Goal: Transaction & Acquisition: Obtain resource

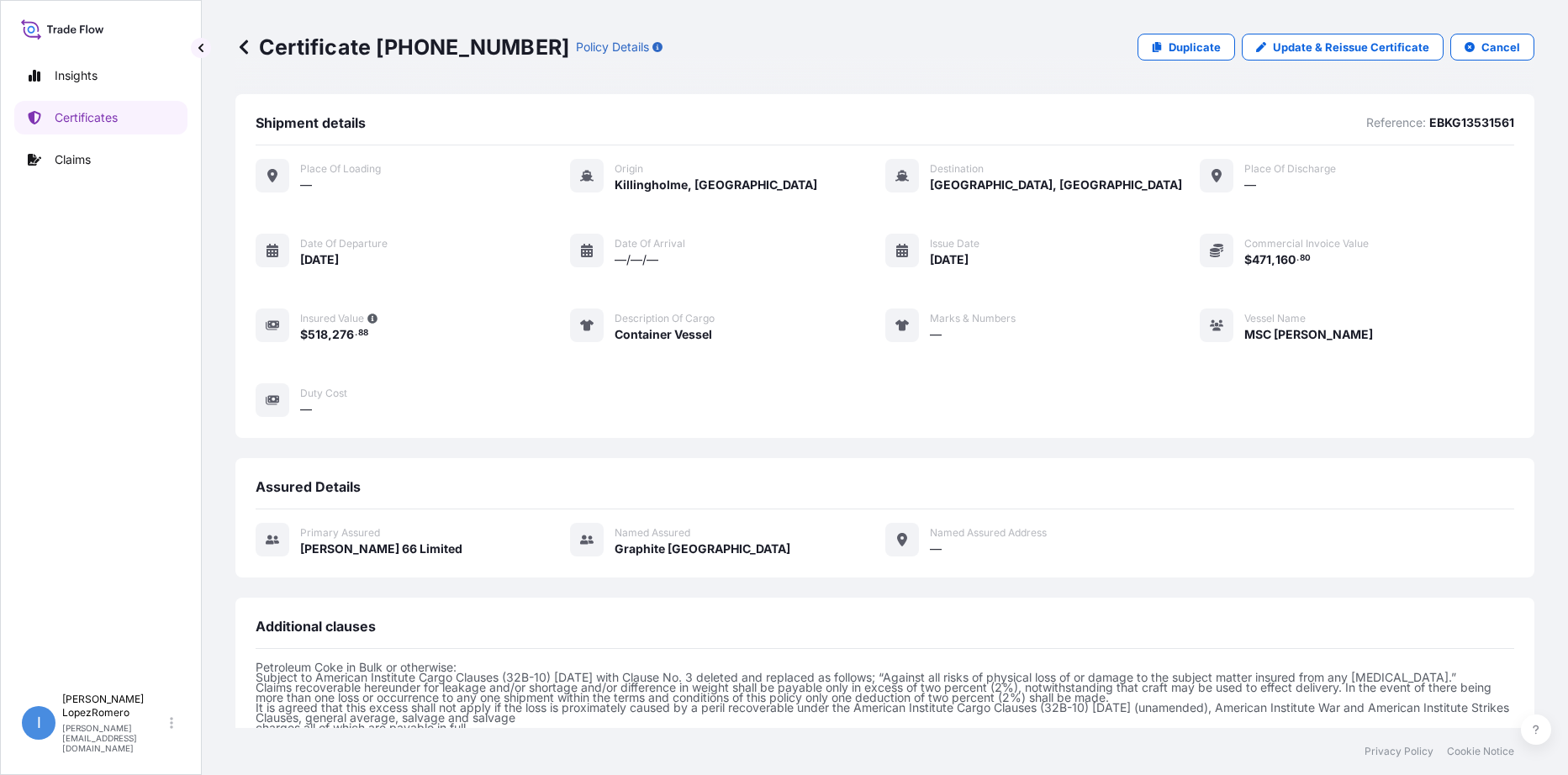
scroll to position [337, 0]
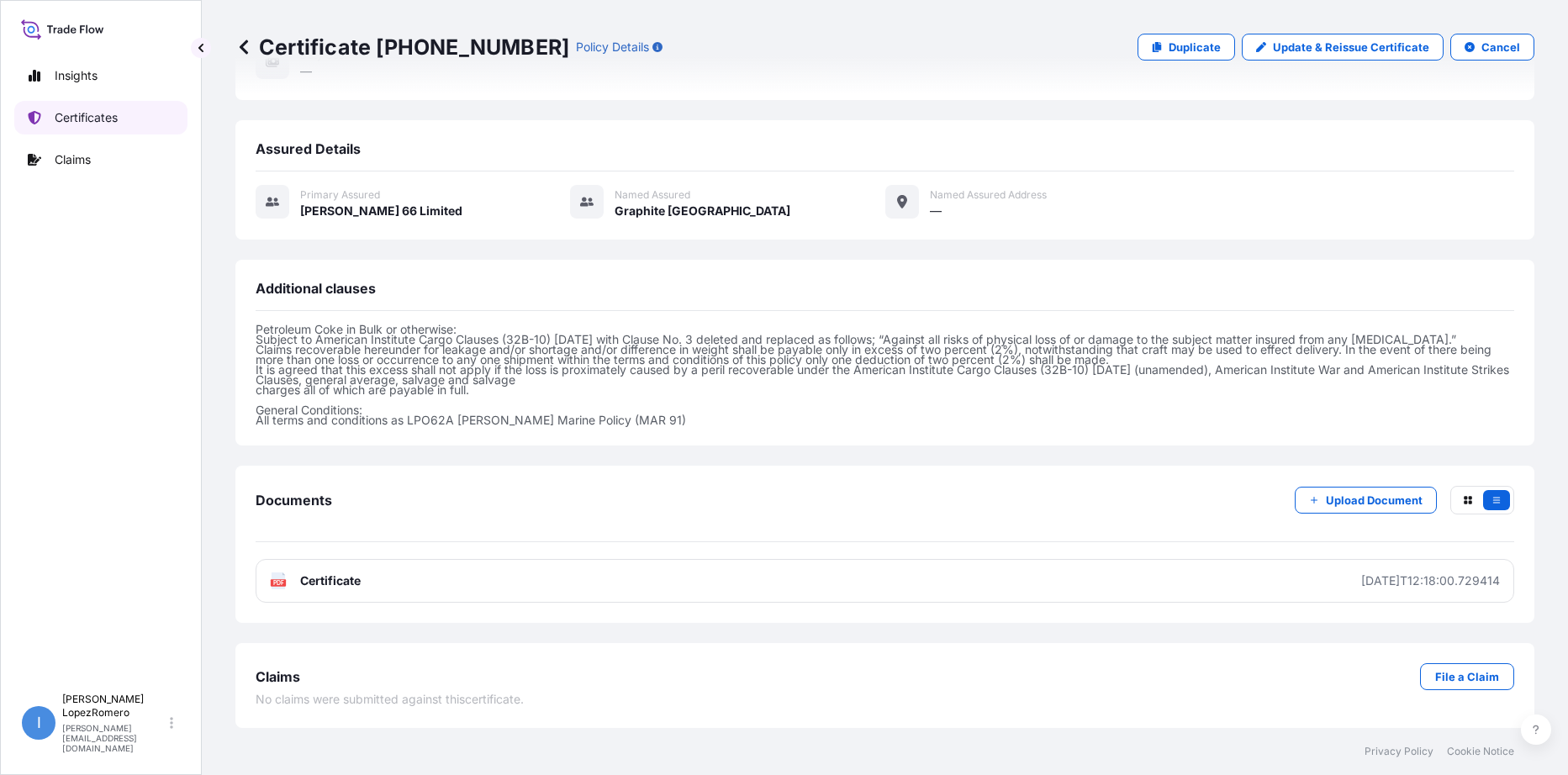
click at [98, 114] on p "Certificates" at bounding box center [86, 117] width 63 height 16
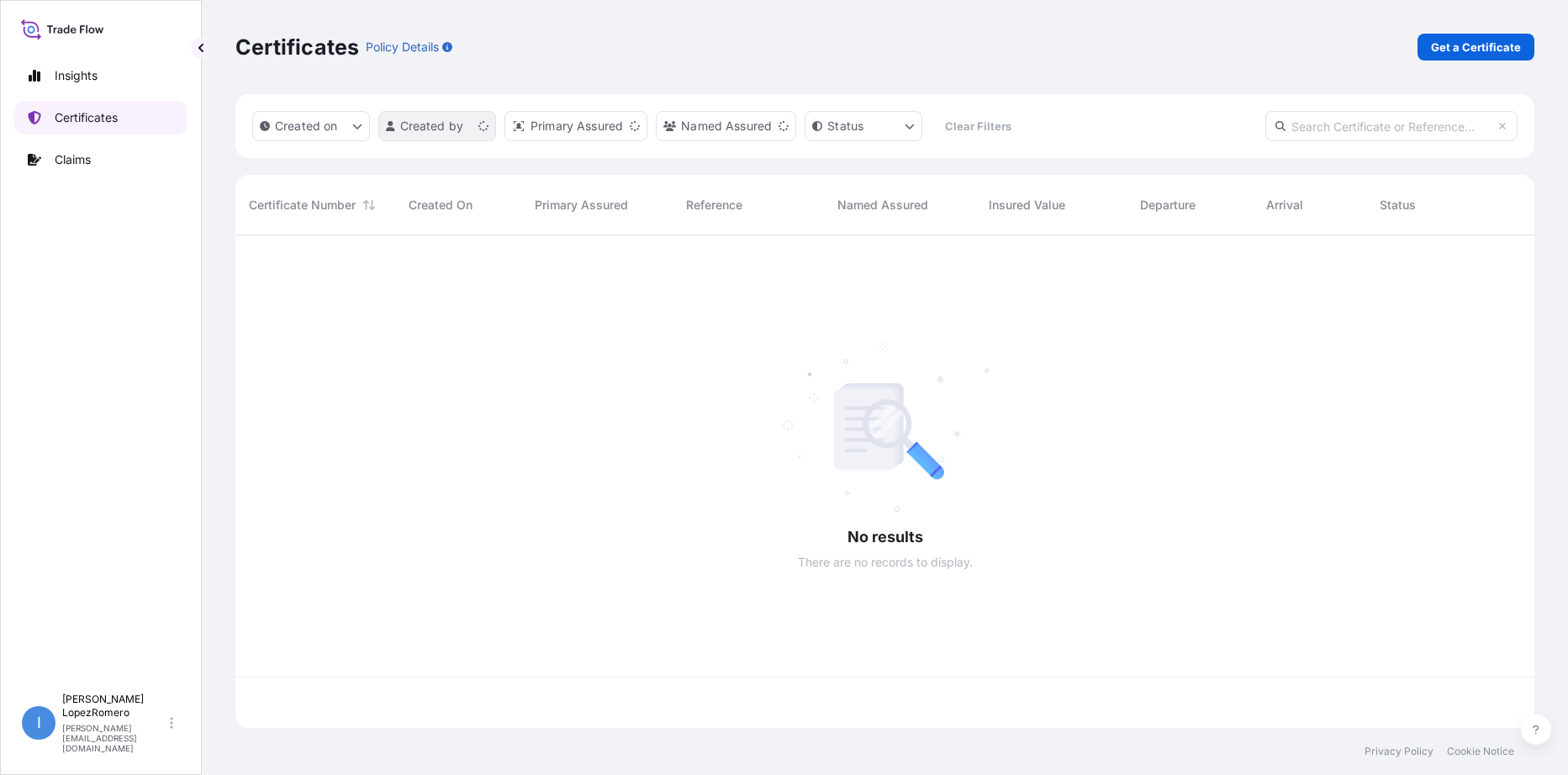
scroll to position [489, 1287]
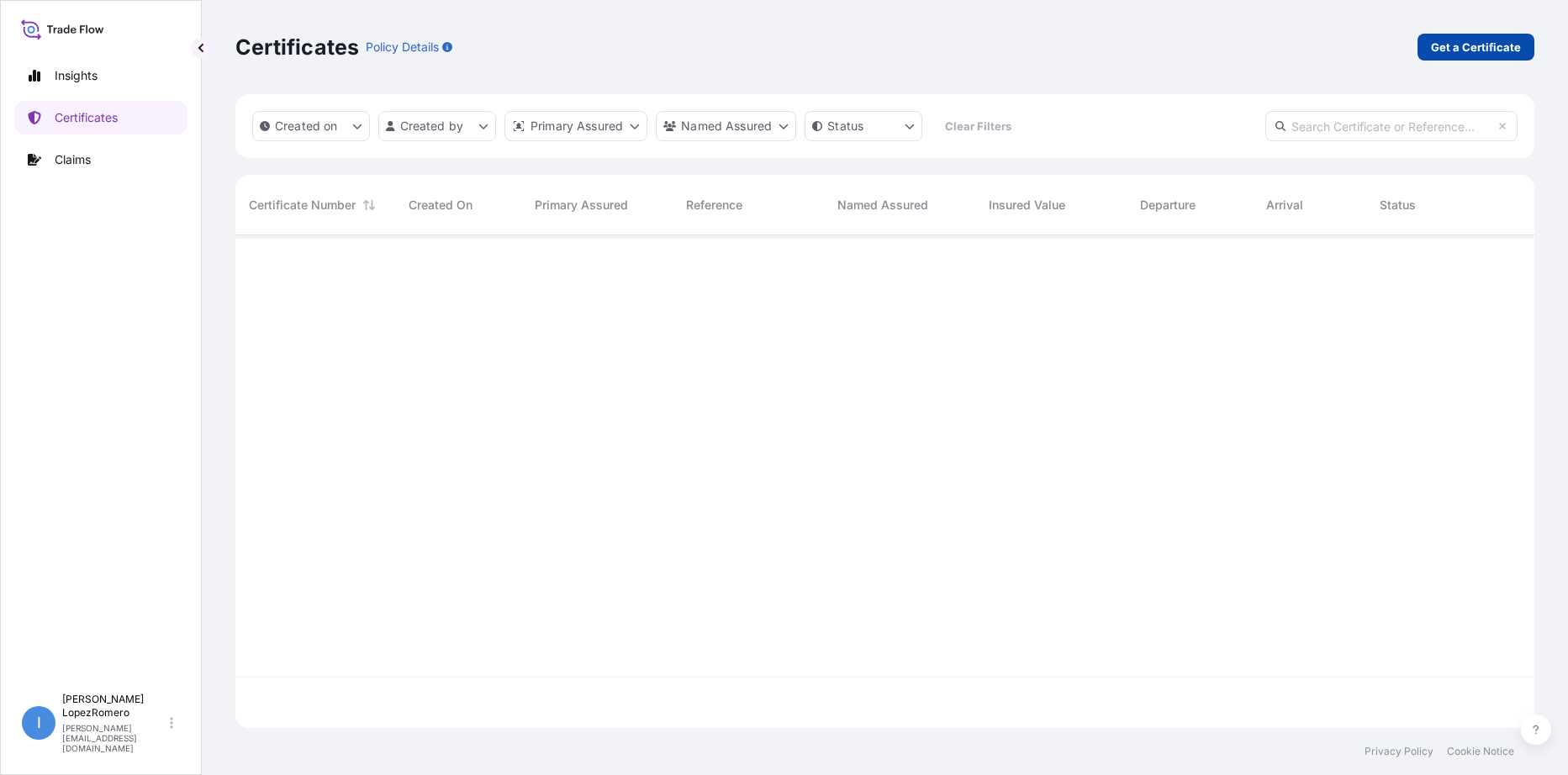
click at [1482, 44] on p "Get a Certificate" at bounding box center [1476, 47] width 90 height 16
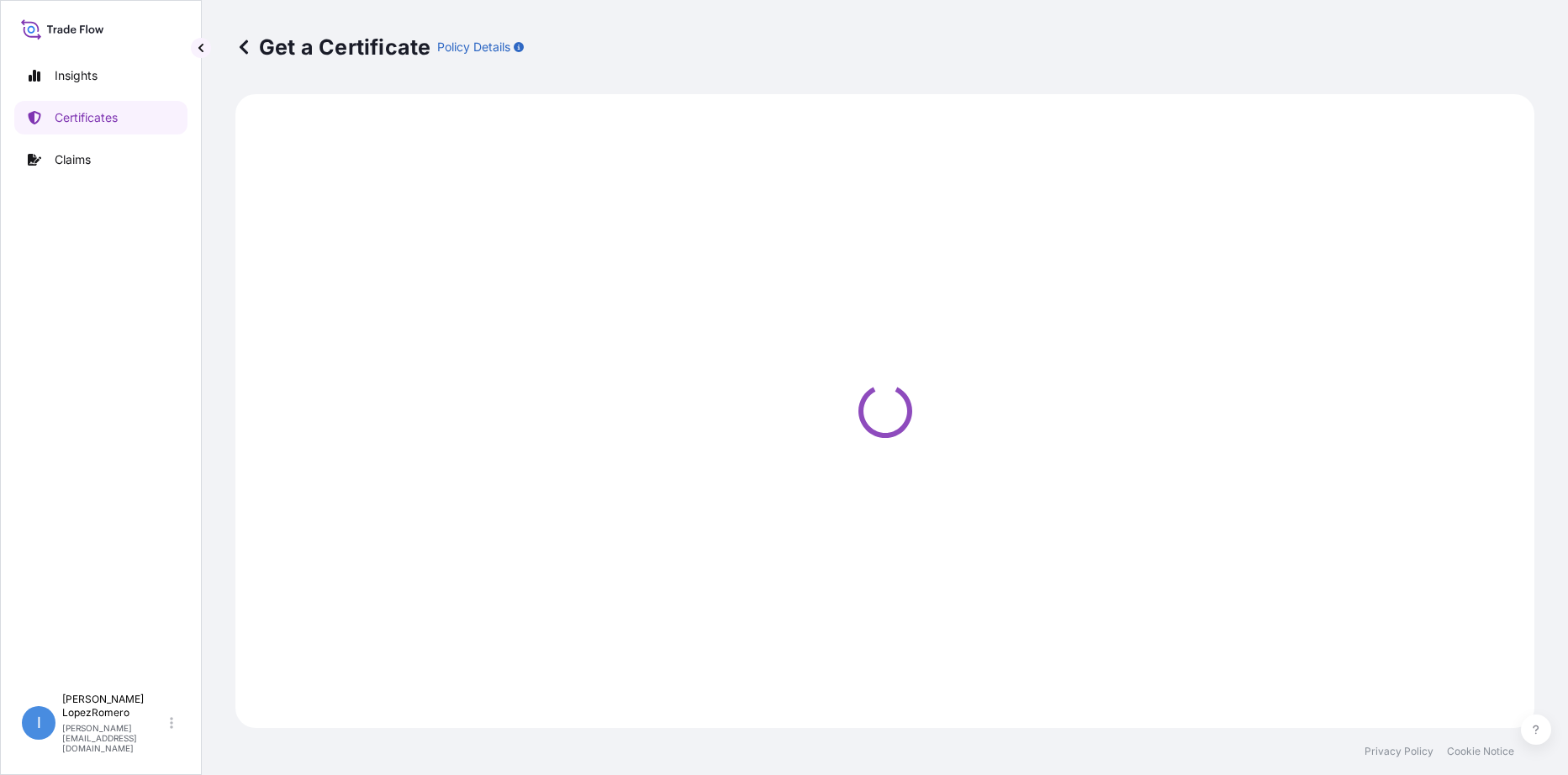
select select "Barge"
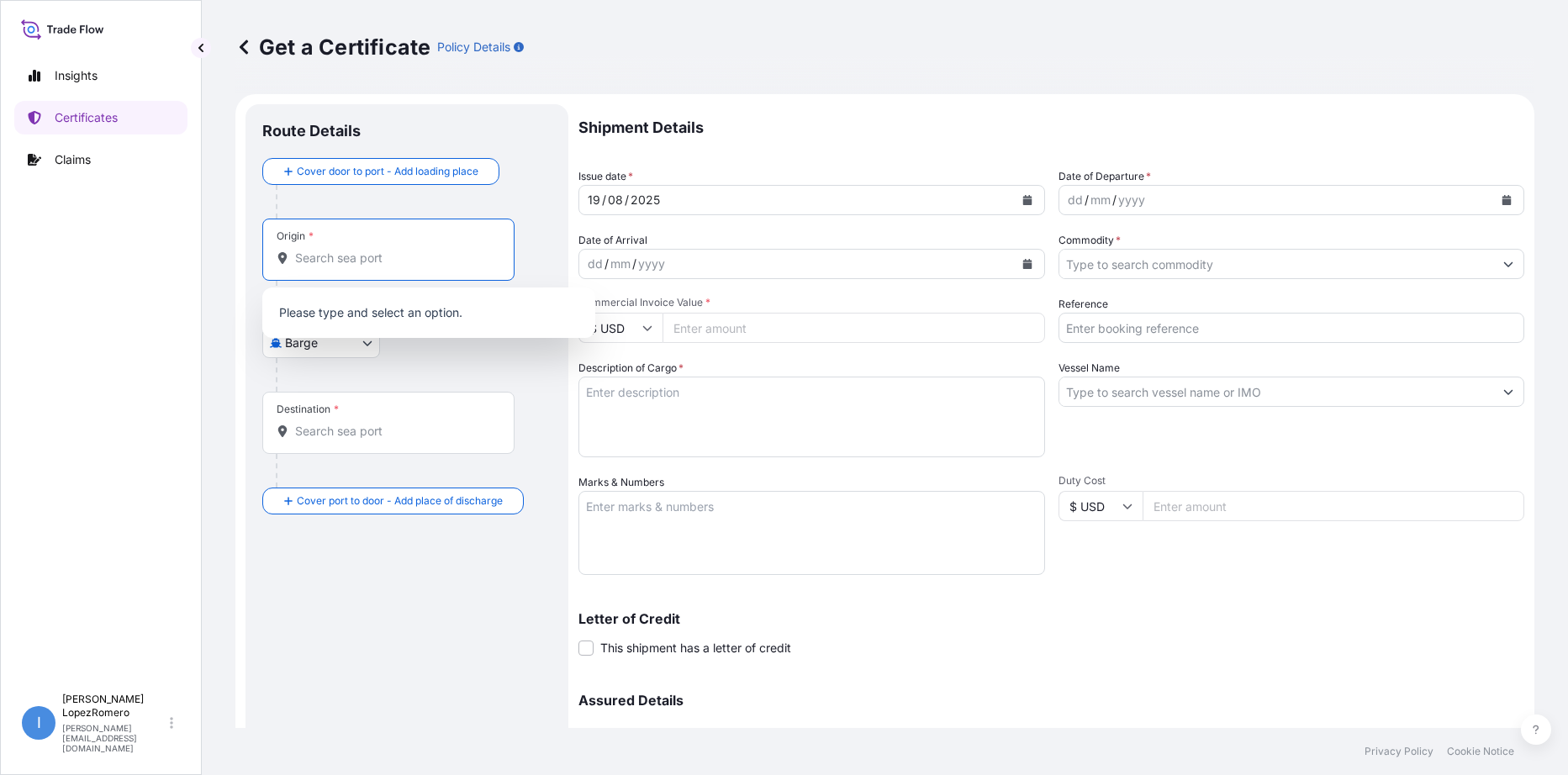
click at [371, 260] on input "Origin *" at bounding box center [394, 257] width 198 height 16
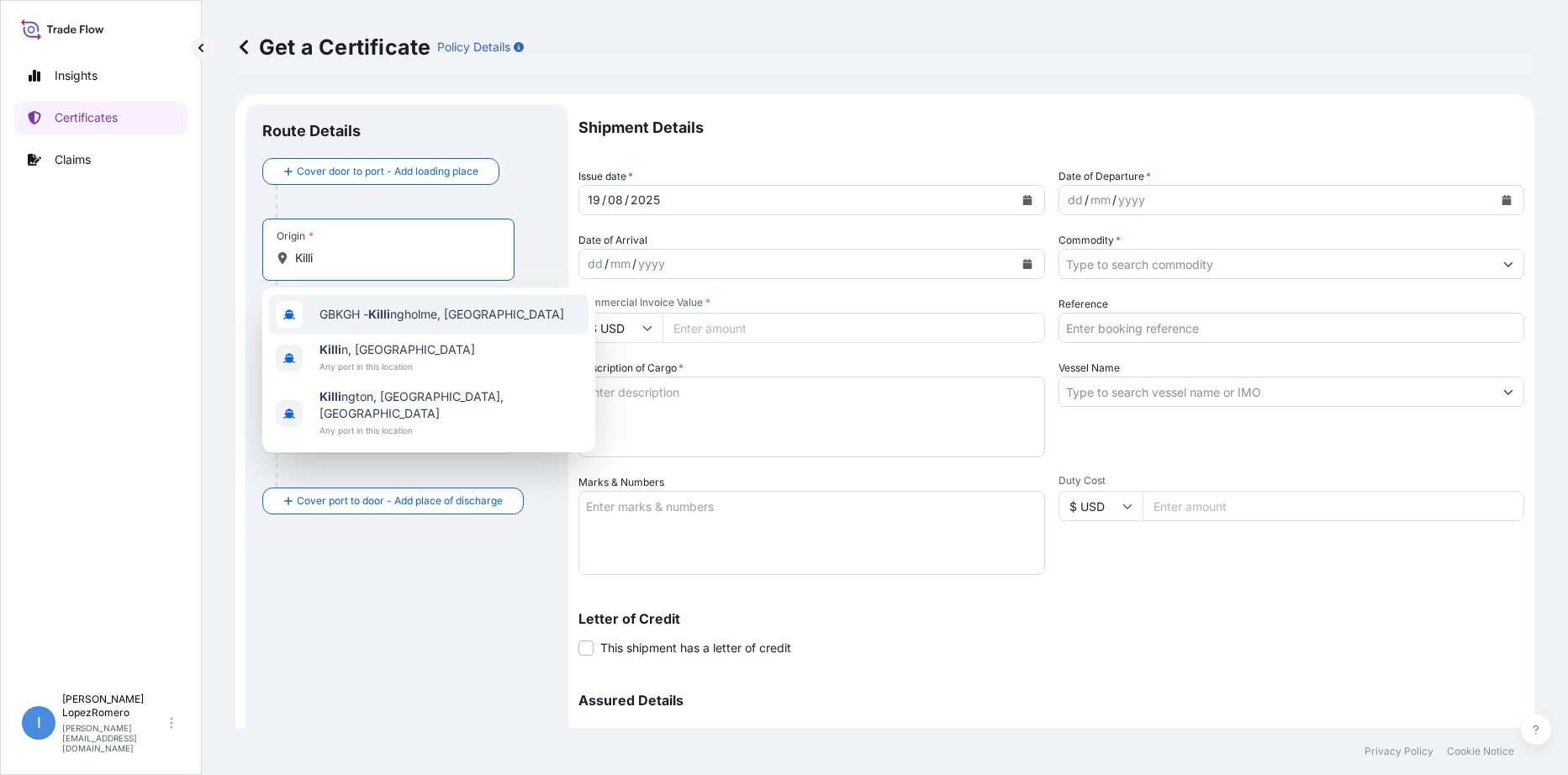
click at [424, 324] on div "GBKGH - Killi ngholme, [GEOGRAPHIC_DATA]" at bounding box center [429, 314] width 319 height 40
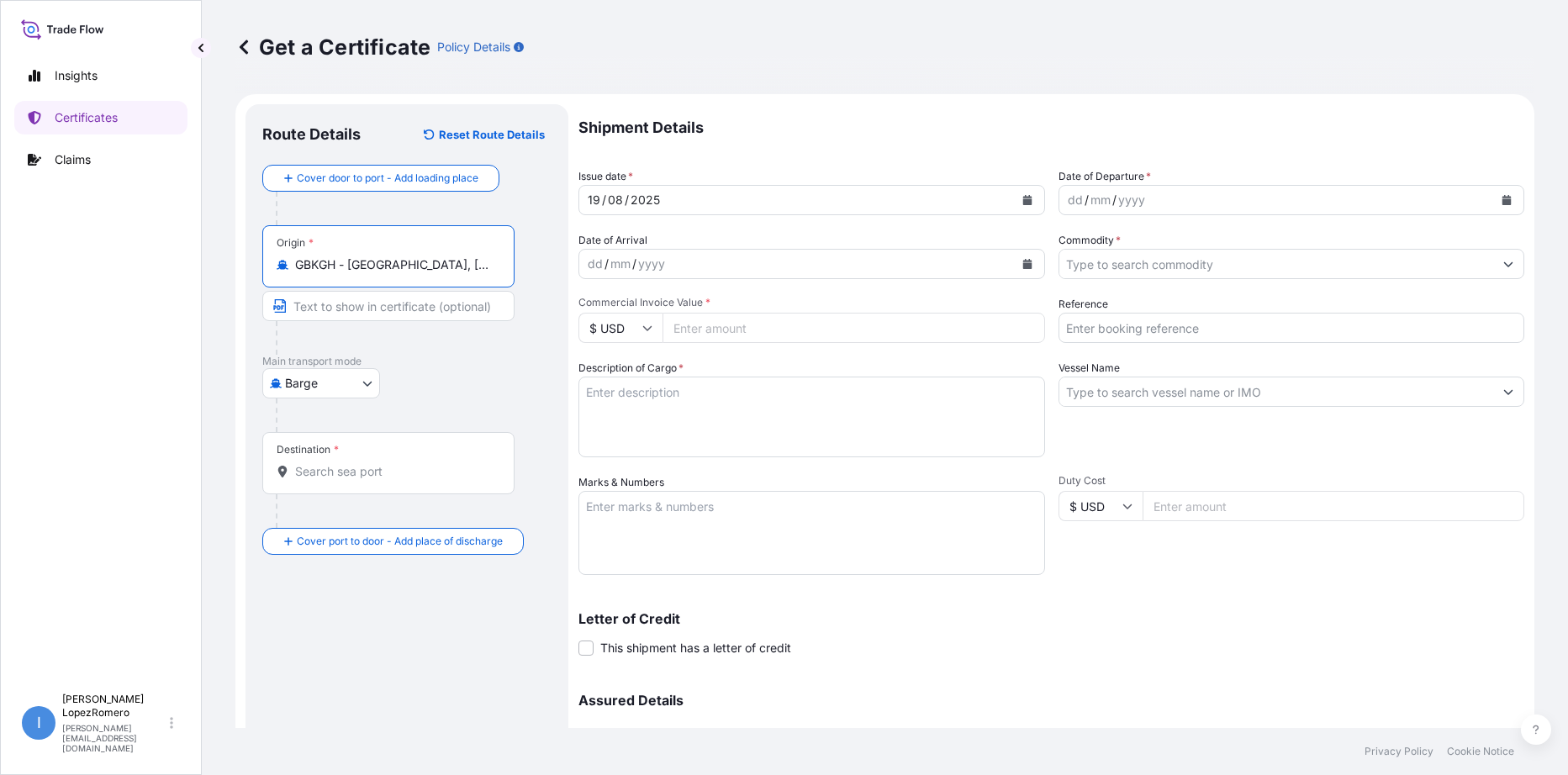
type input "GBKGH - [GEOGRAPHIC_DATA], [GEOGRAPHIC_DATA]"
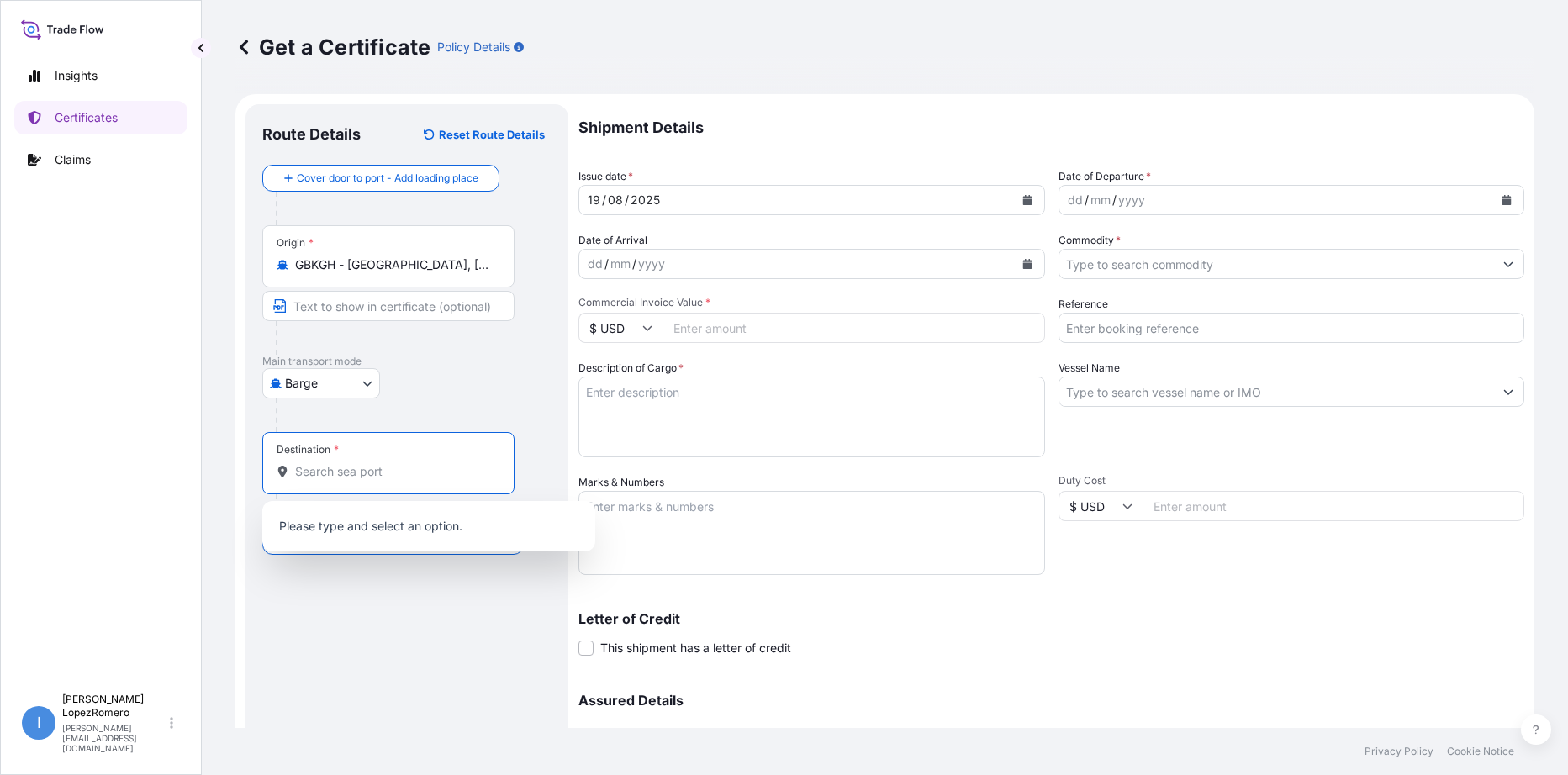
click at [346, 473] on input "Destination *" at bounding box center [394, 471] width 198 height 16
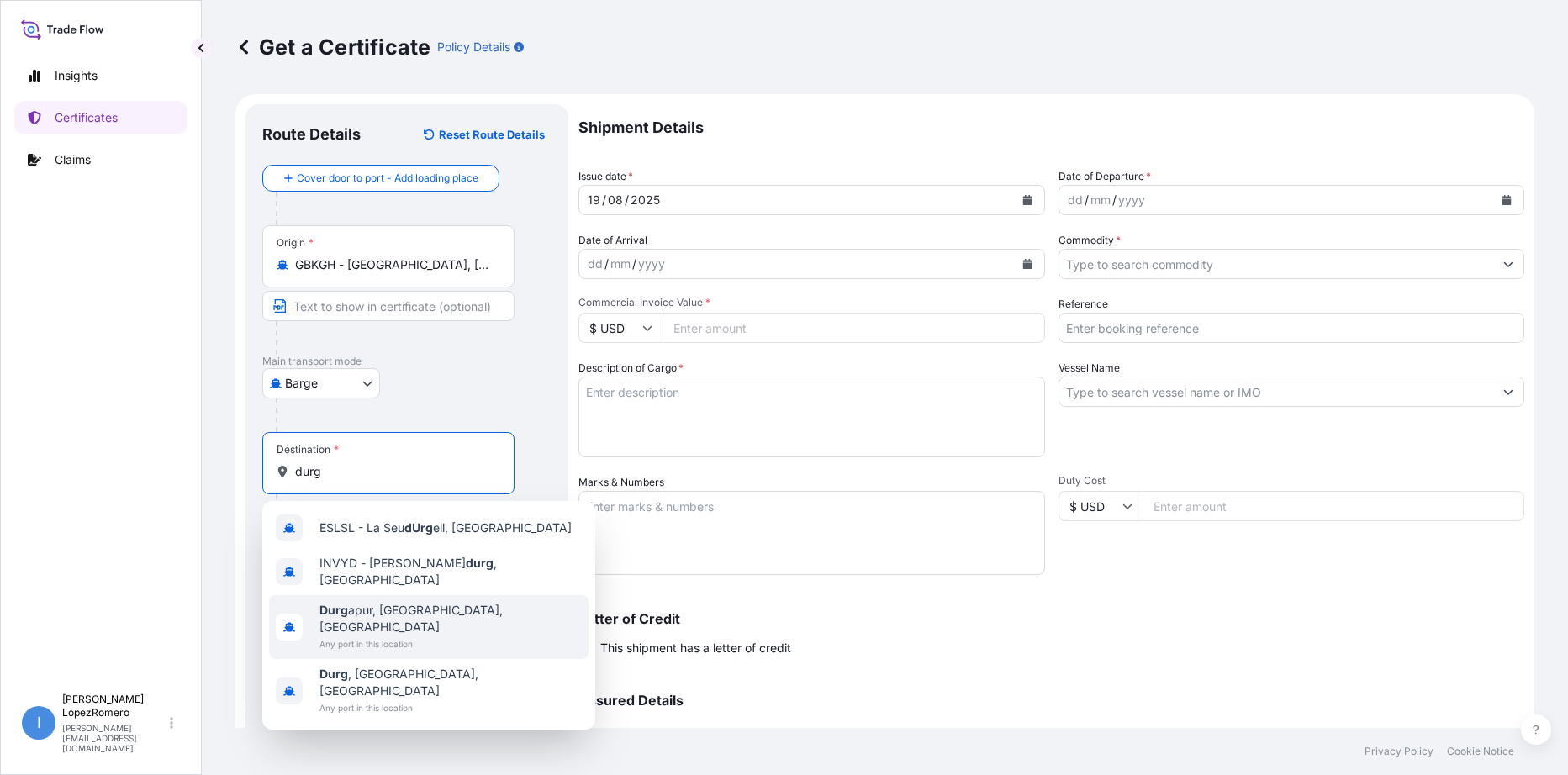
click at [440, 636] on span "Any port in this location" at bounding box center [450, 644] width 262 height 16
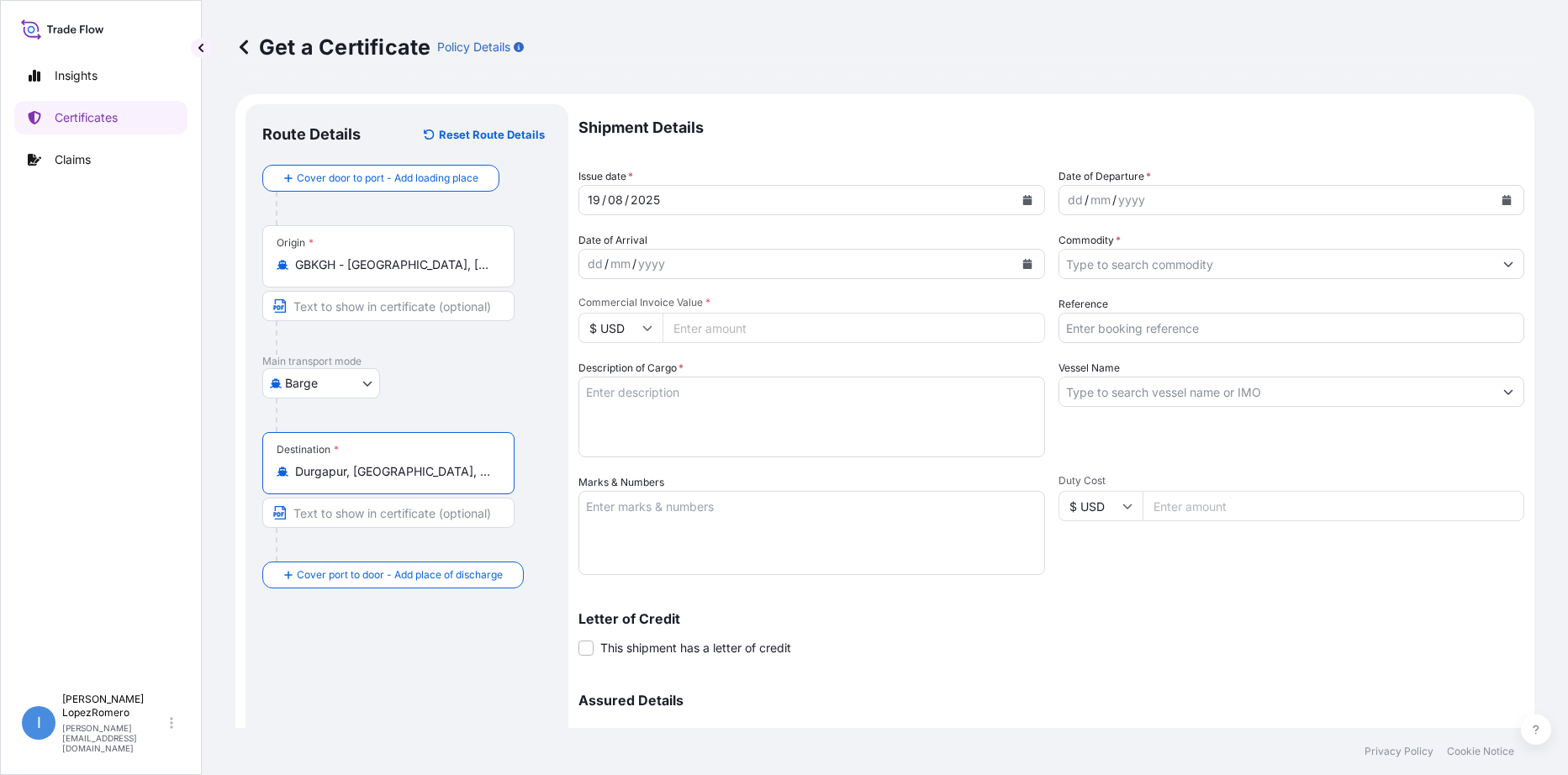
type input "Durgapur, [GEOGRAPHIC_DATA], [GEOGRAPHIC_DATA]"
click at [1123, 202] on div "yyyy" at bounding box center [1131, 200] width 30 height 20
click at [1090, 199] on div "mm" at bounding box center [1101, 200] width 24 height 20
click at [1072, 199] on div "dd" at bounding box center [1076, 200] width 18 height 20
click at [1209, 263] on input "Commodity *" at bounding box center [1277, 264] width 435 height 30
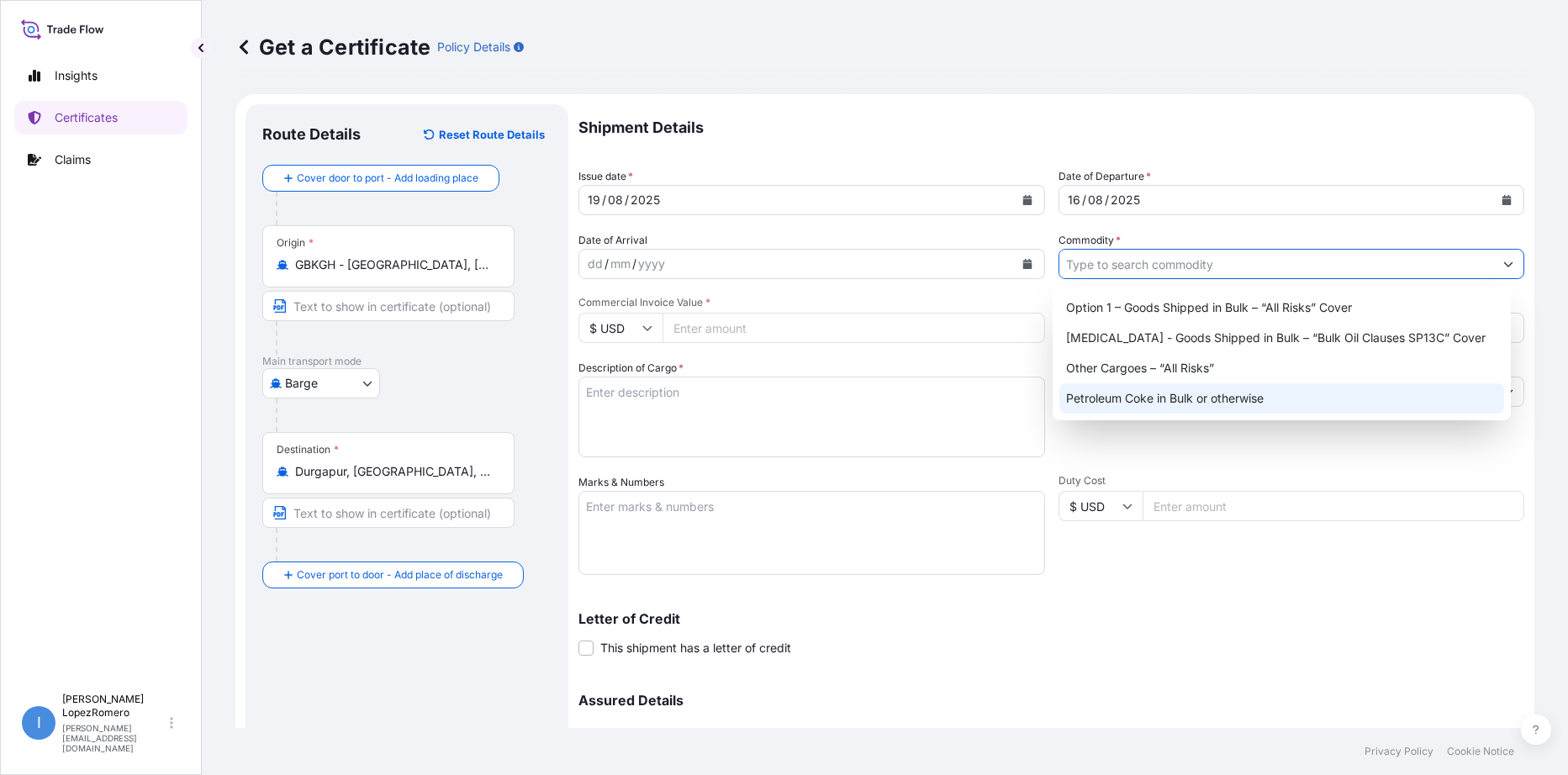
click at [1249, 400] on div "Petroleum Coke in Bulk or otherwise" at bounding box center [1281, 398] width 445 height 30
type input "Petroleum Coke in Bulk or otherwise"
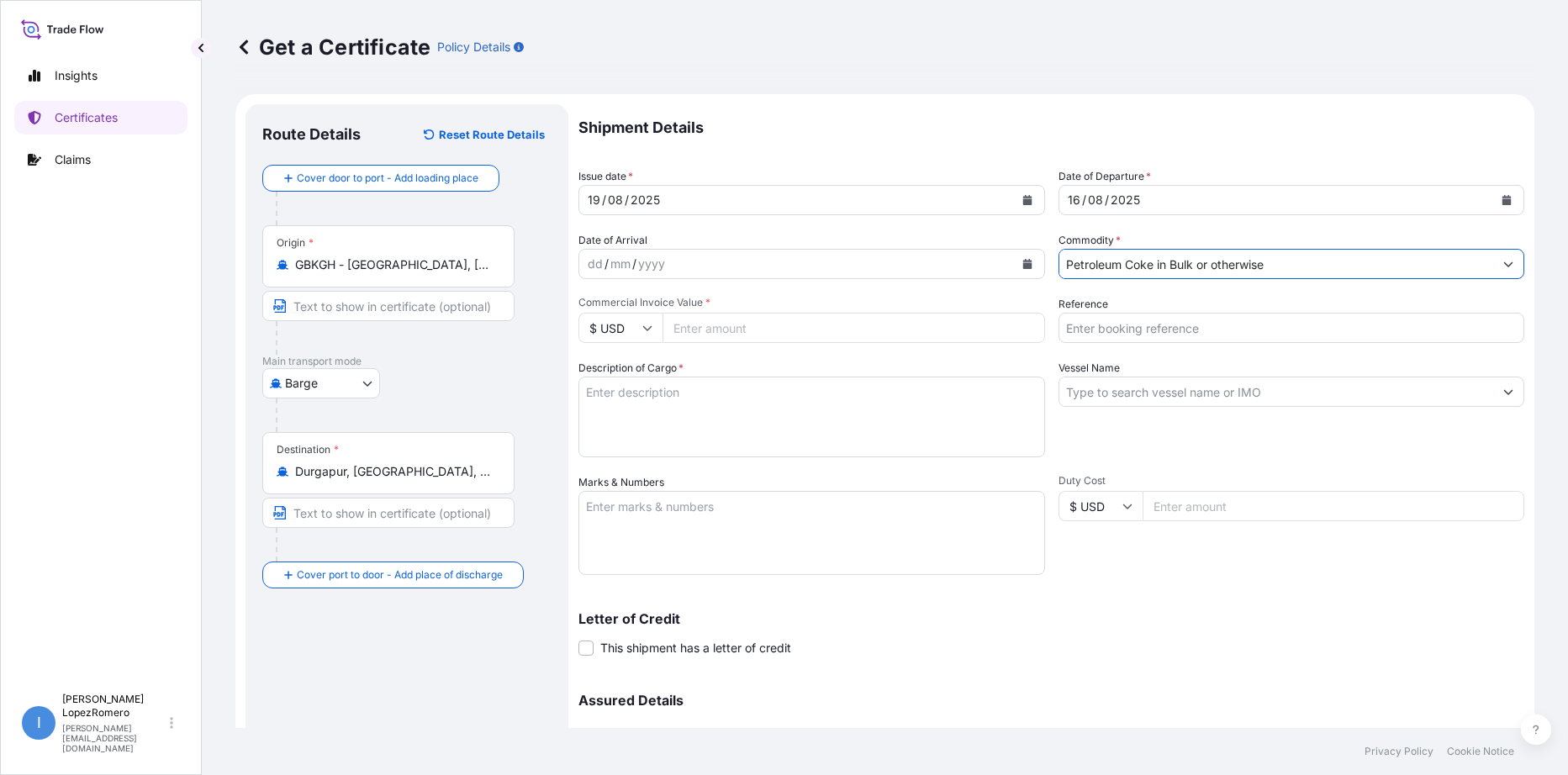
click at [743, 325] on input "Commercial Invoice Value *" at bounding box center [854, 327] width 382 height 30
type input "204938.30"
click at [1282, 317] on input "Reference" at bounding box center [1291, 327] width 467 height 30
click at [1149, 328] on input "Reference" at bounding box center [1291, 327] width 467 height 30
paste input "EBKG13533658"
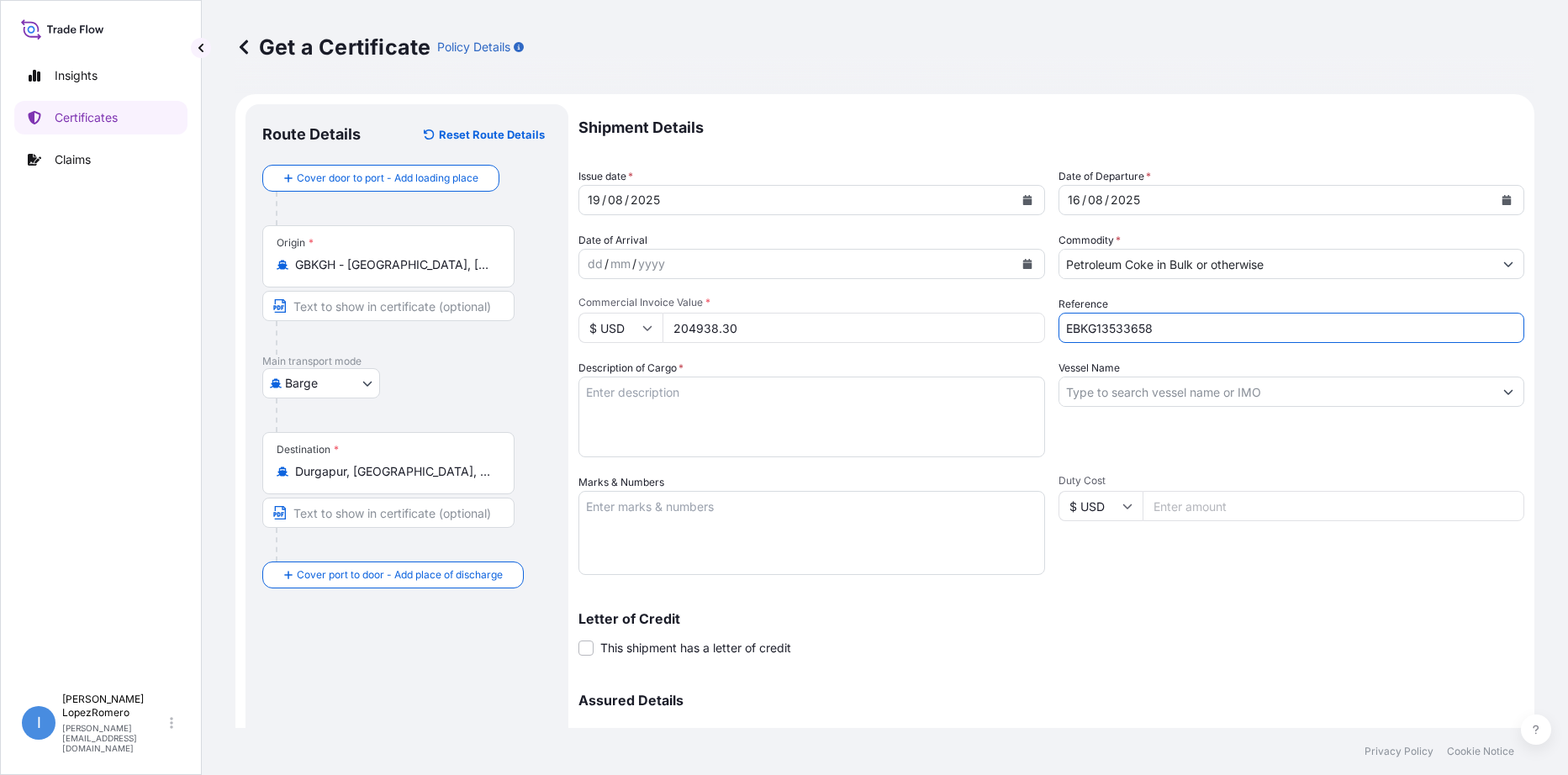
type input "EBKG13533658"
click at [879, 418] on textarea "Description of Cargo *" at bounding box center [812, 417] width 467 height 81
click at [732, 406] on textarea "Description of Cargo *" at bounding box center [812, 417] width 467 height 81
paste textarea "Calcined Needle Petroleum Coke"
type textarea "Calcined Needle Petroleum Coke"
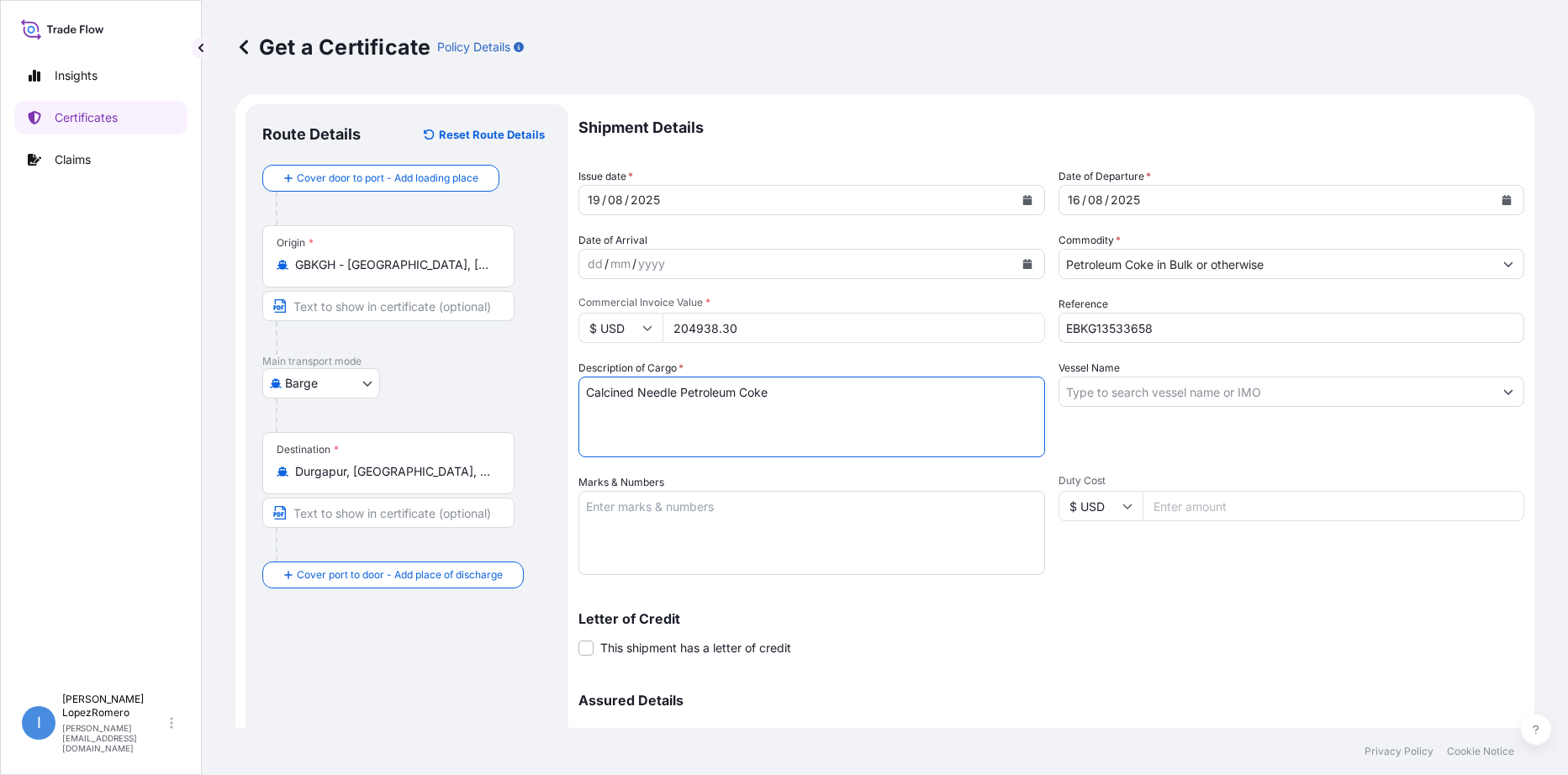
click at [1185, 393] on input "Vessel Name" at bounding box center [1277, 391] width 435 height 30
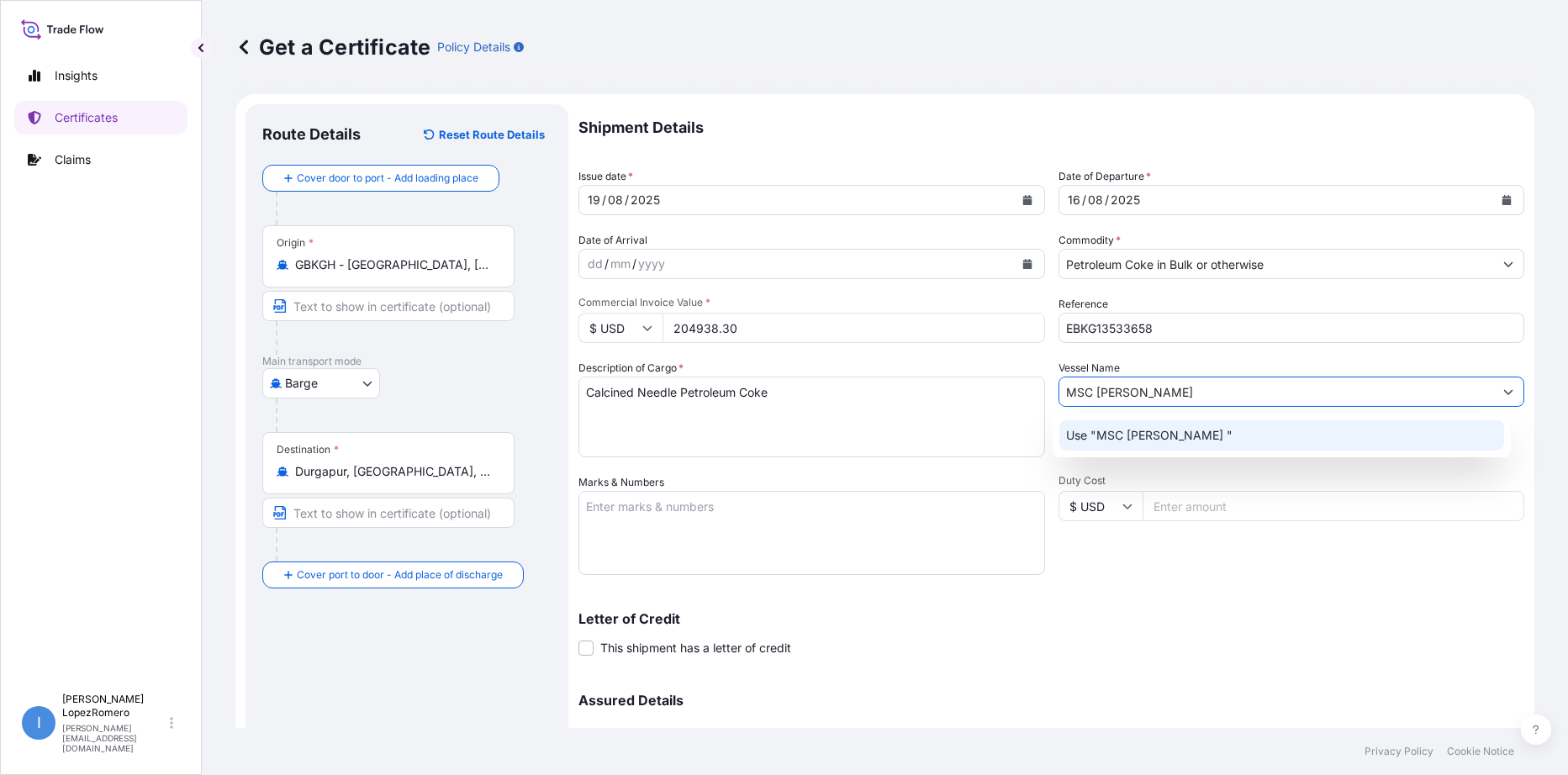
click at [1137, 433] on p "Use "MSC [PERSON_NAME] "" at bounding box center [1149, 435] width 167 height 16
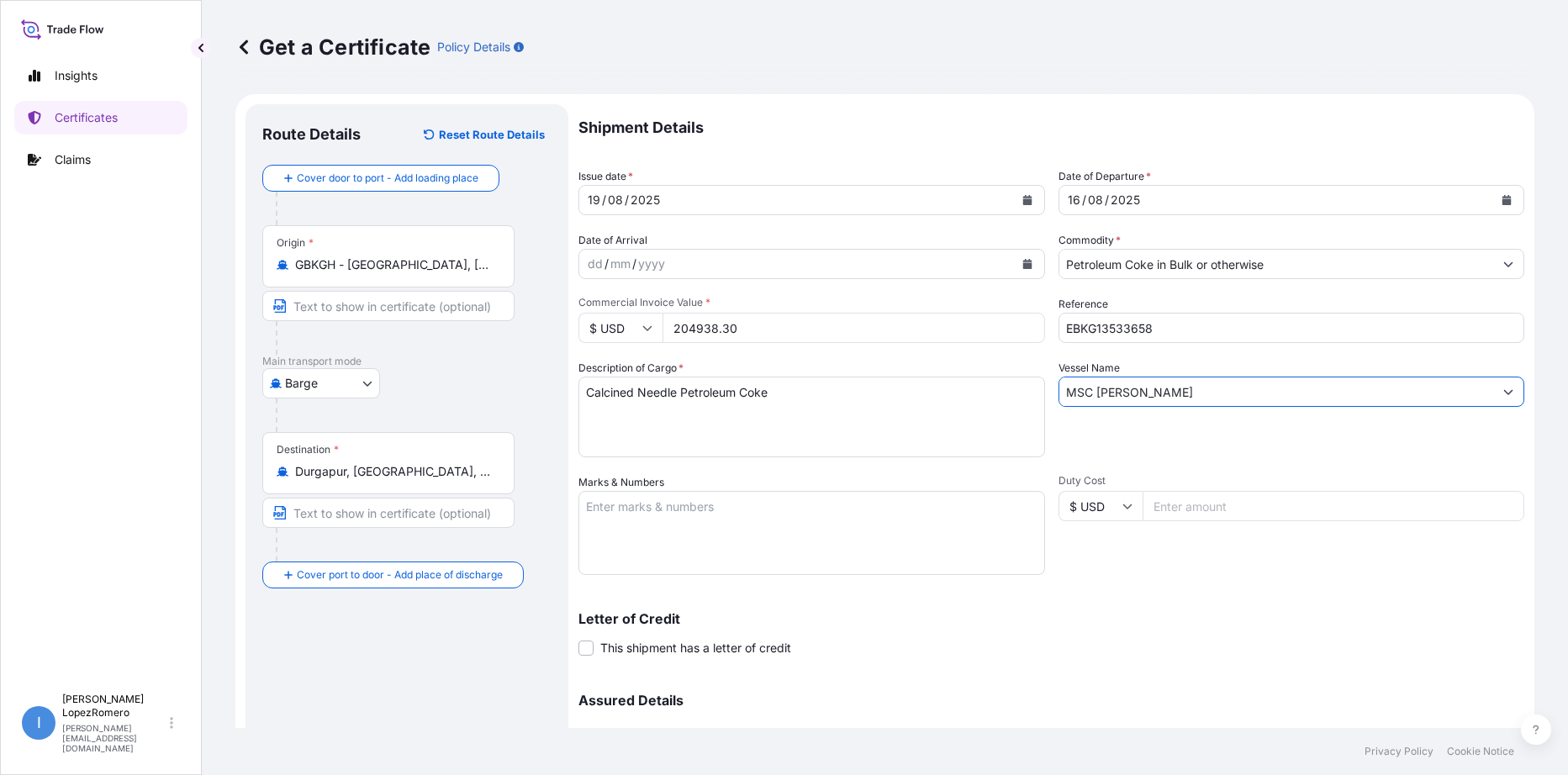
type input "MSC [PERSON_NAME]"
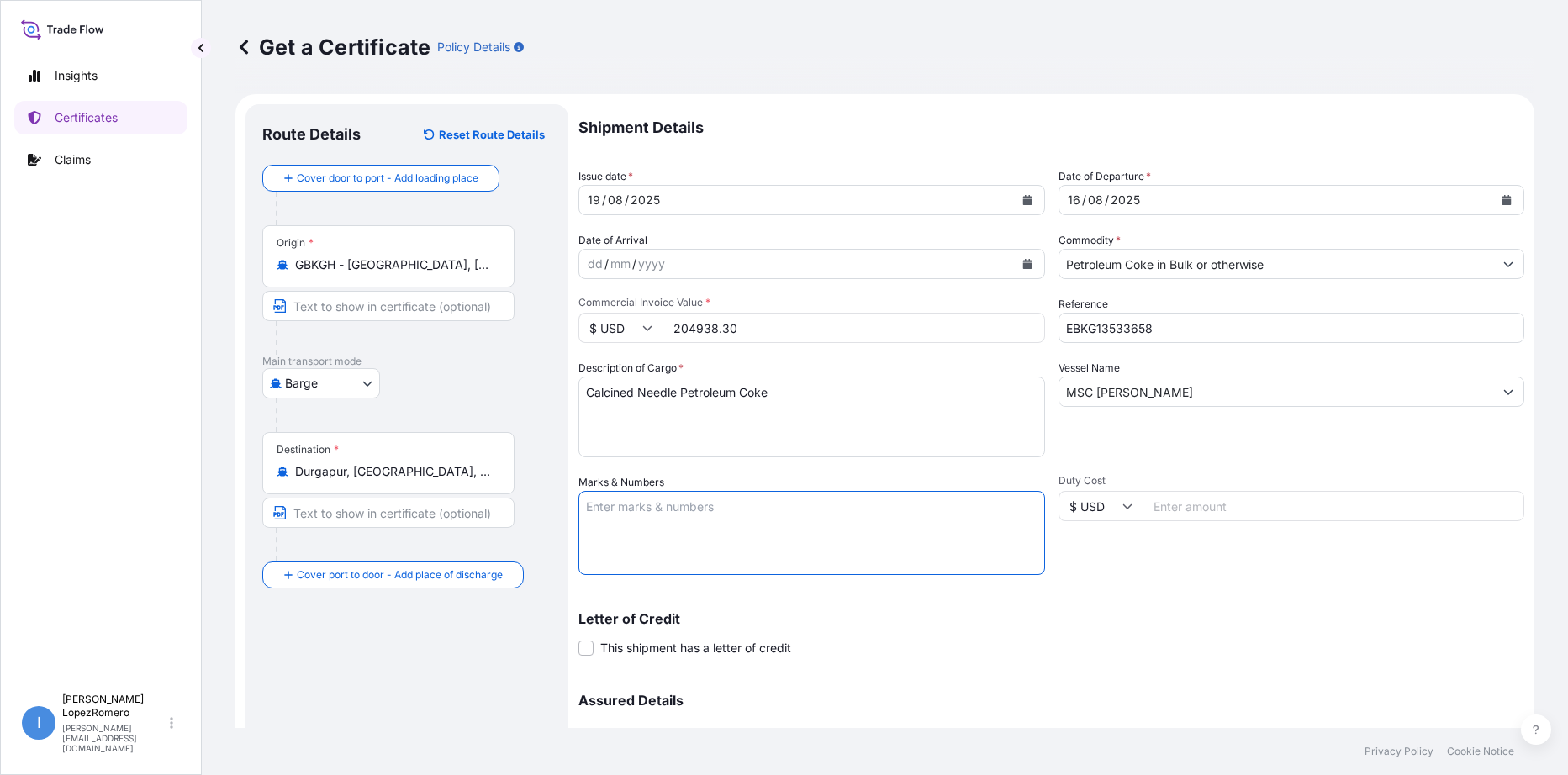
click at [697, 511] on textarea "Marks & Numbers" at bounding box center [812, 533] width 467 height 84
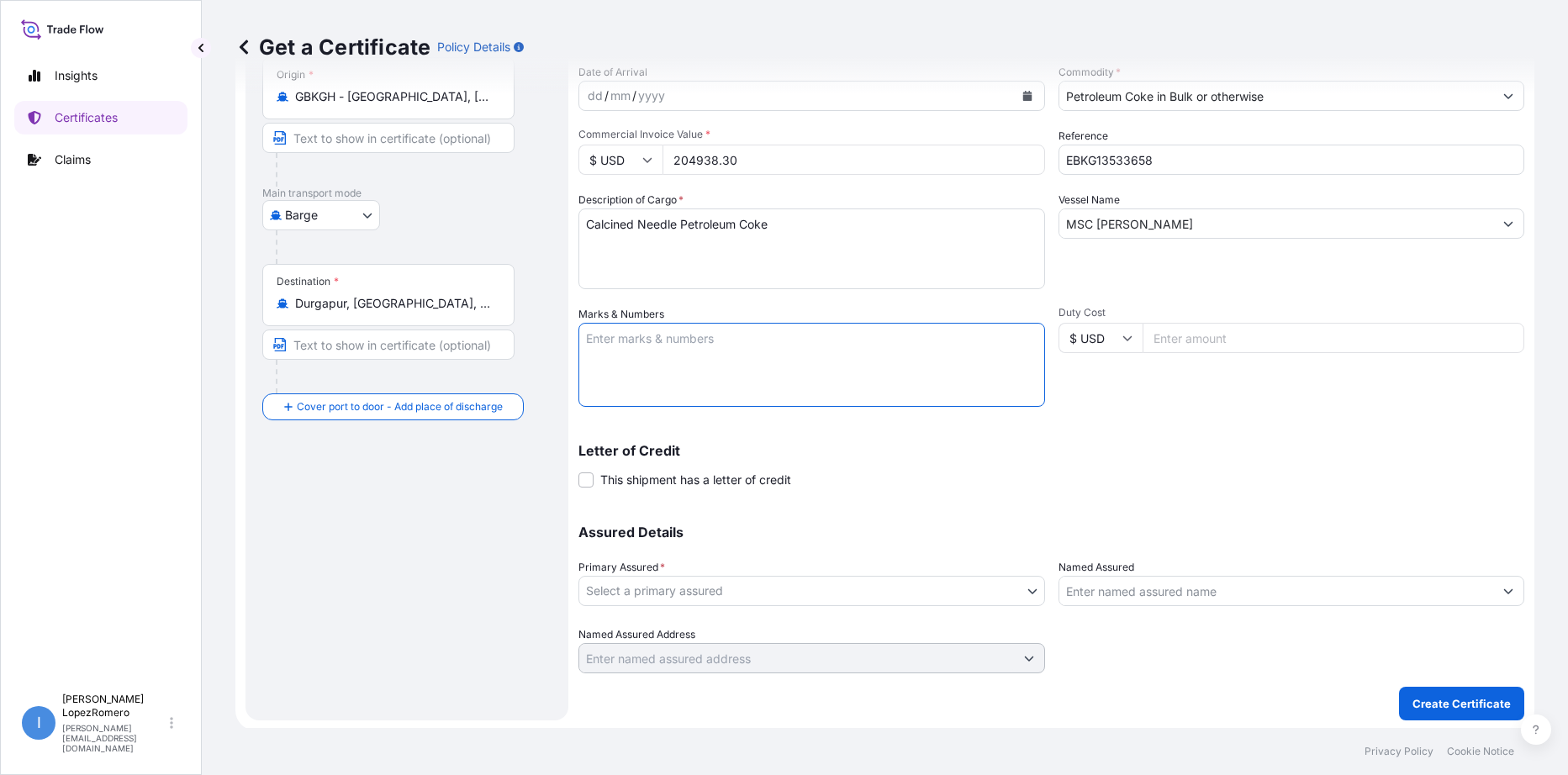
scroll to position [171, 0]
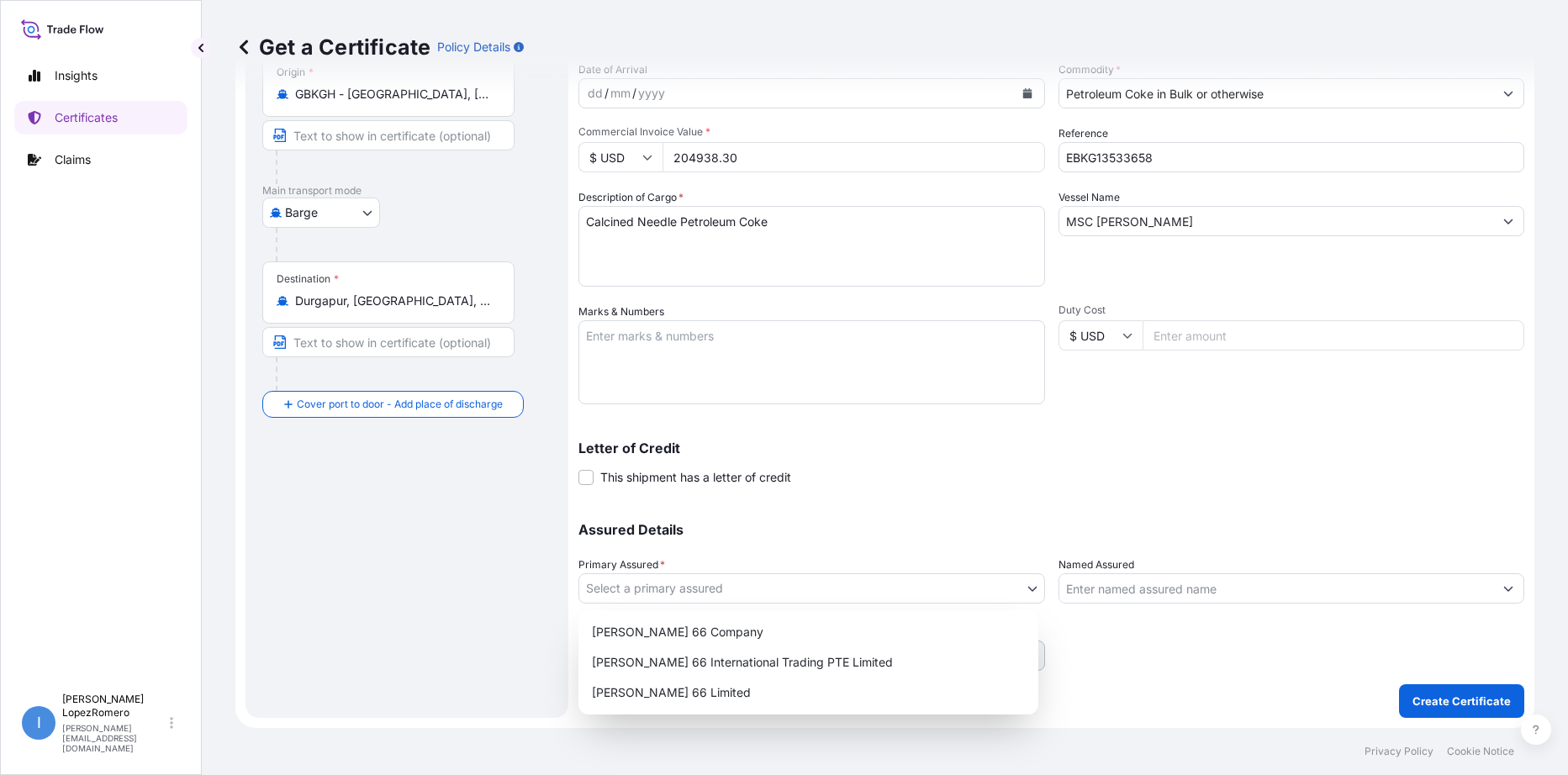
click at [1022, 593] on body "Insights Certificates Claims I [PERSON_NAME] [PERSON_NAME][EMAIL_ADDRESS][DOMAI…" at bounding box center [784, 388] width 1568 height 775
click at [713, 689] on div "[PERSON_NAME] 66 Limited" at bounding box center [808, 692] width 447 height 30
select select "31939"
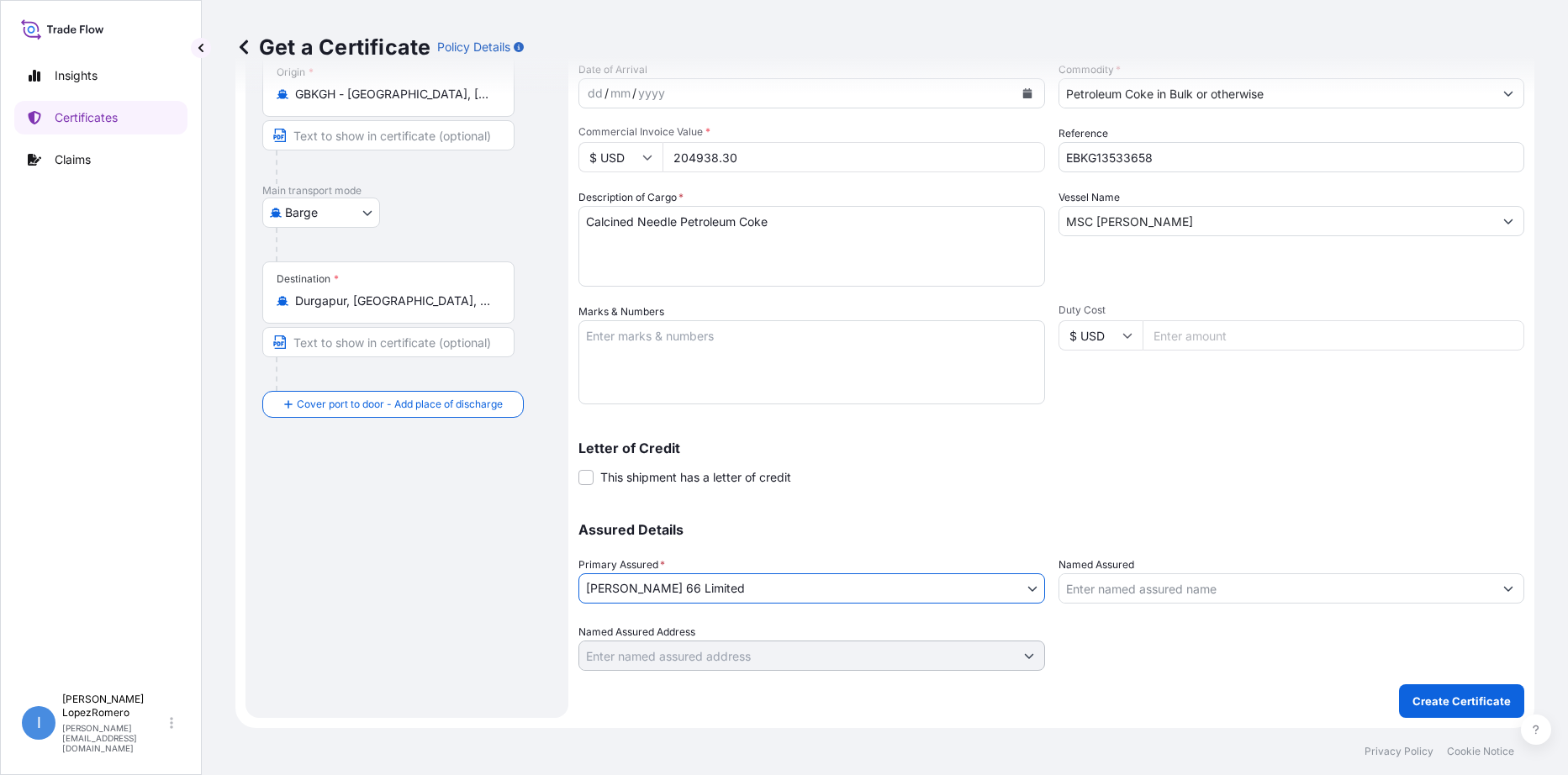
click at [1177, 594] on input "Named Assured" at bounding box center [1277, 588] width 435 height 30
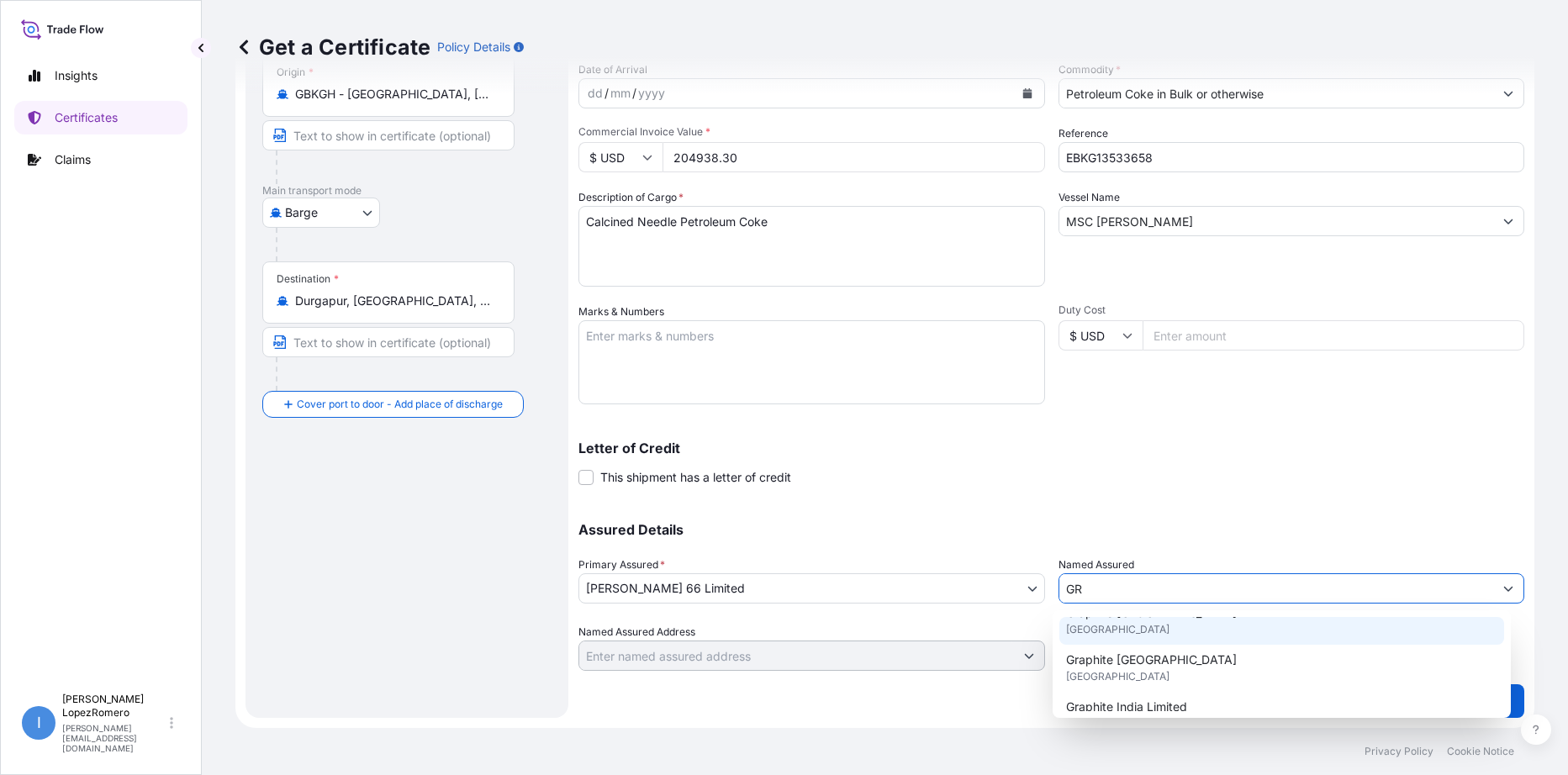
scroll to position [77, 0]
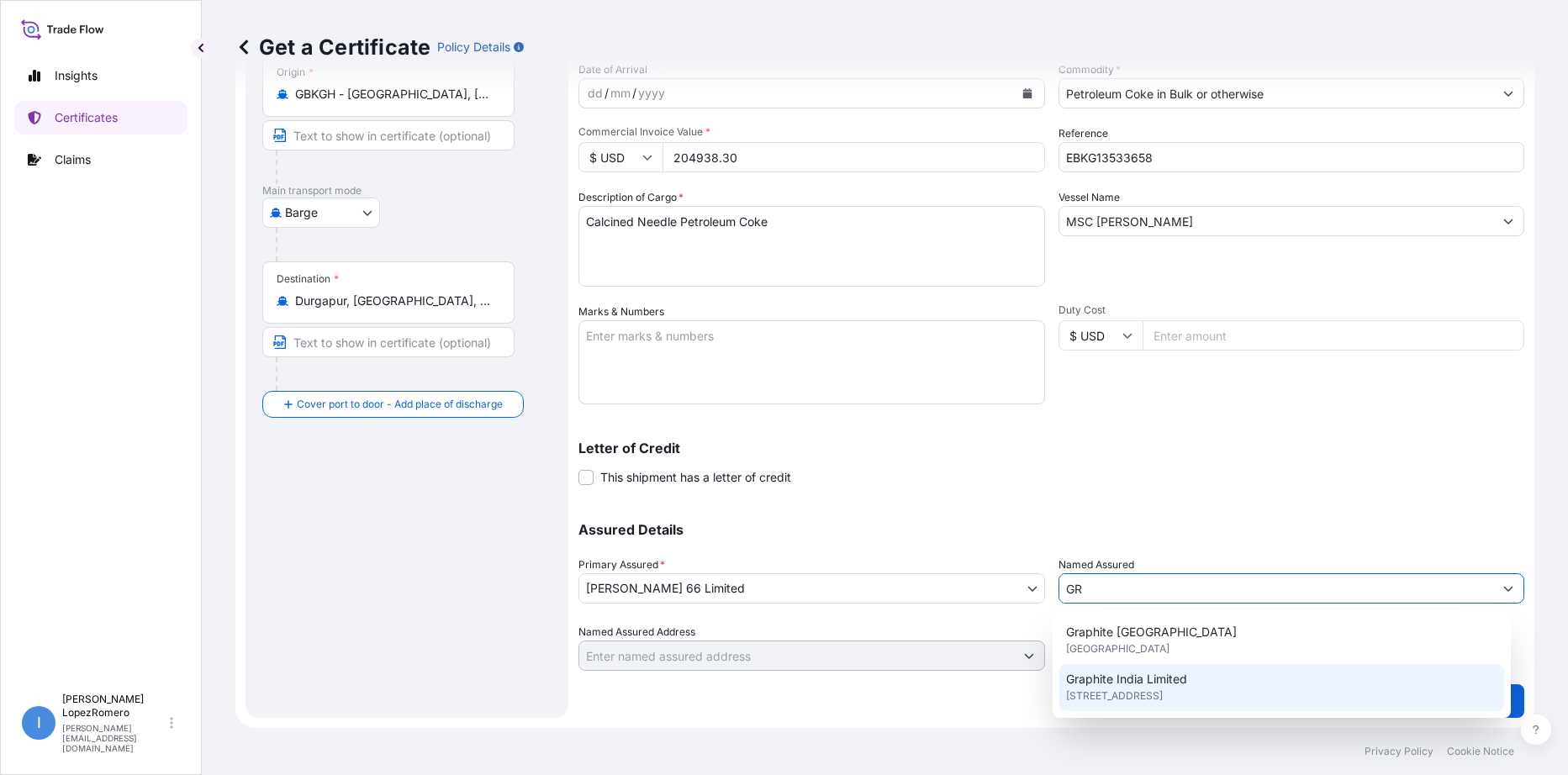
click at [1163, 692] on span "[STREET_ADDRESS]" at bounding box center [1115, 696] width 96 height 16
type input "Graphite India Limited"
type input "[STREET_ADDRESS]"
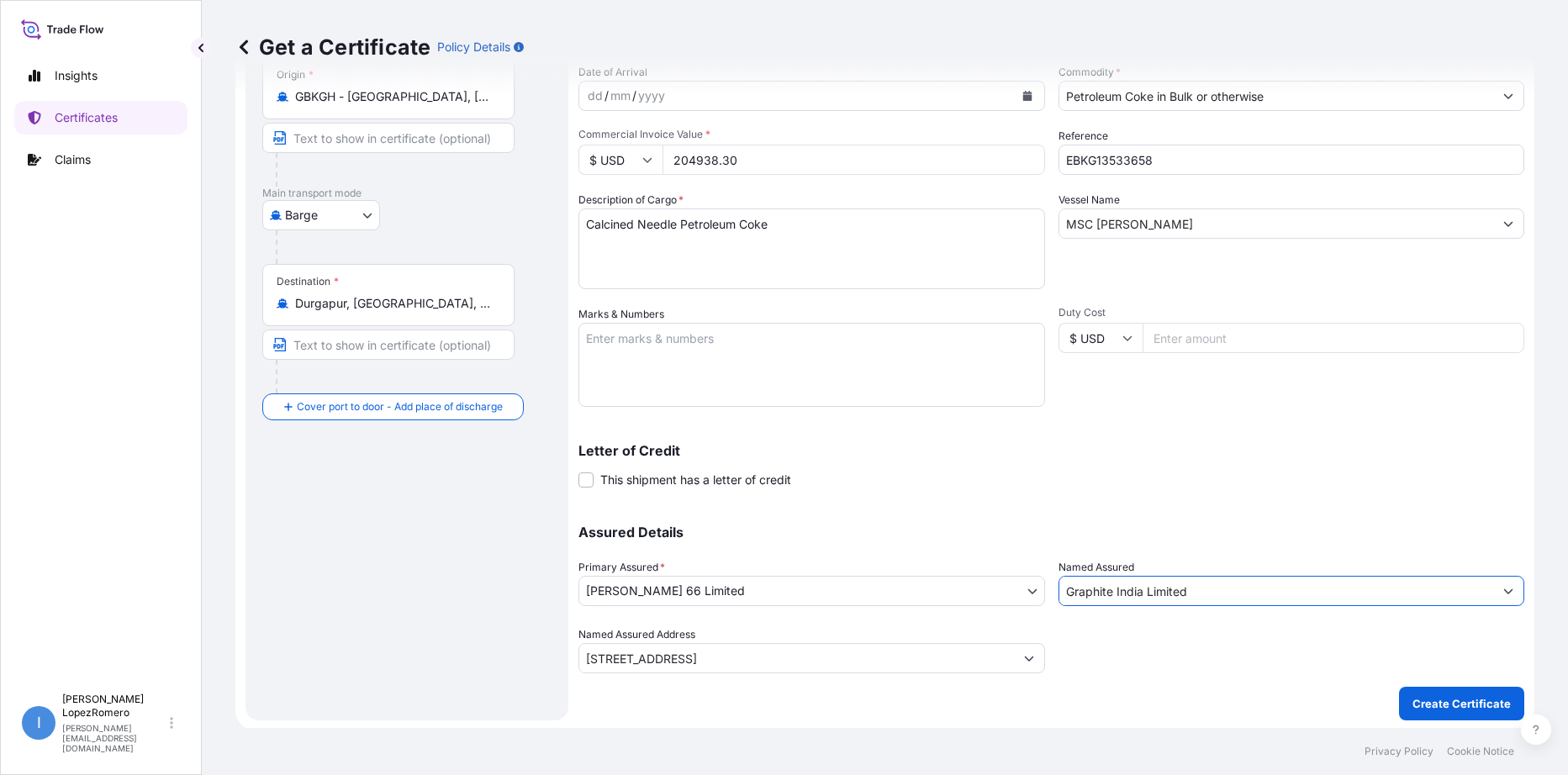
scroll to position [171, 0]
type input "Graphite India Limited"
click at [1431, 700] on p "Create Certificate" at bounding box center [1462, 700] width 98 height 16
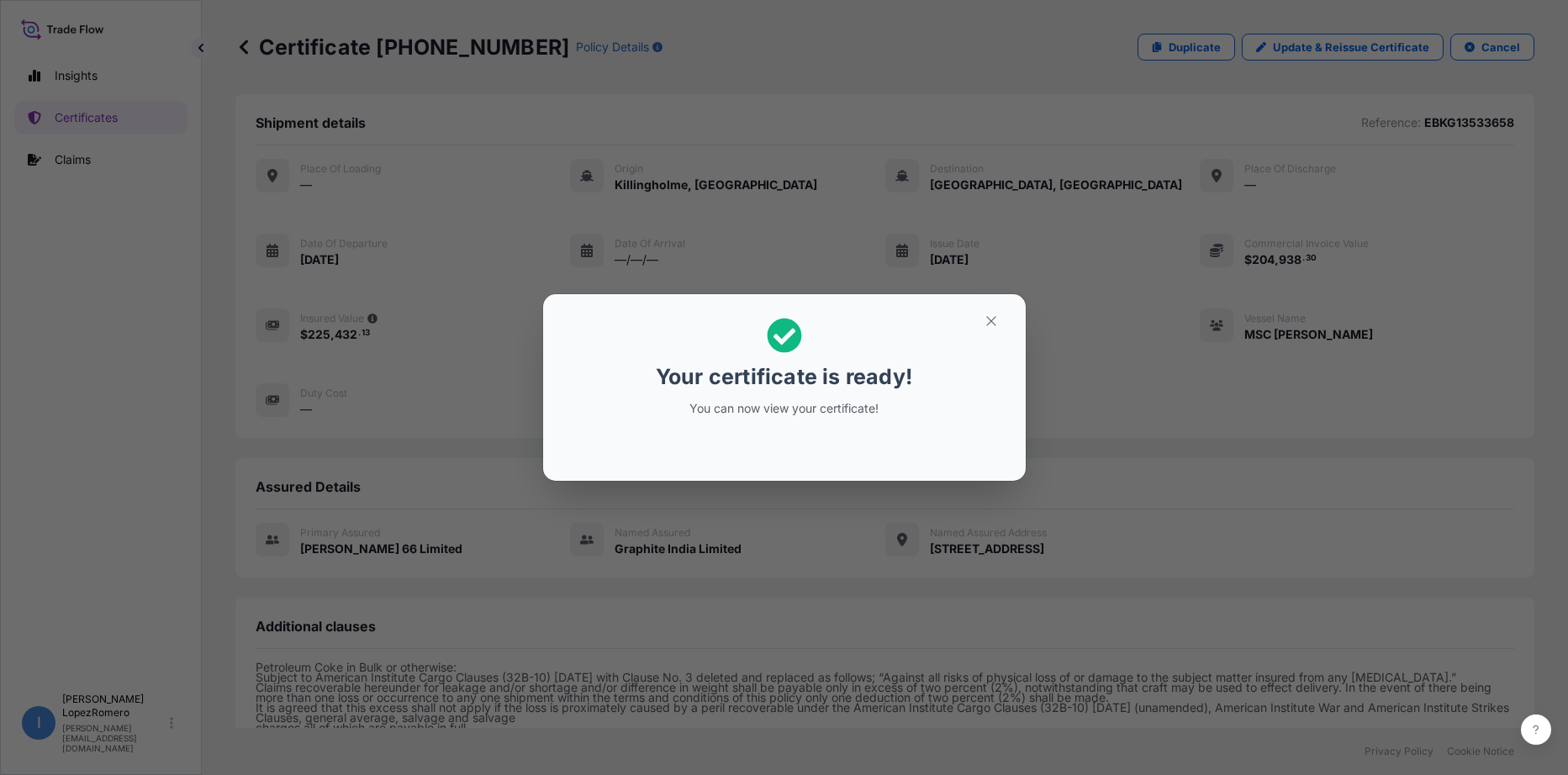
click at [777, 330] on icon at bounding box center [784, 336] width 35 height 35
click at [999, 323] on button "button" at bounding box center [991, 321] width 42 height 27
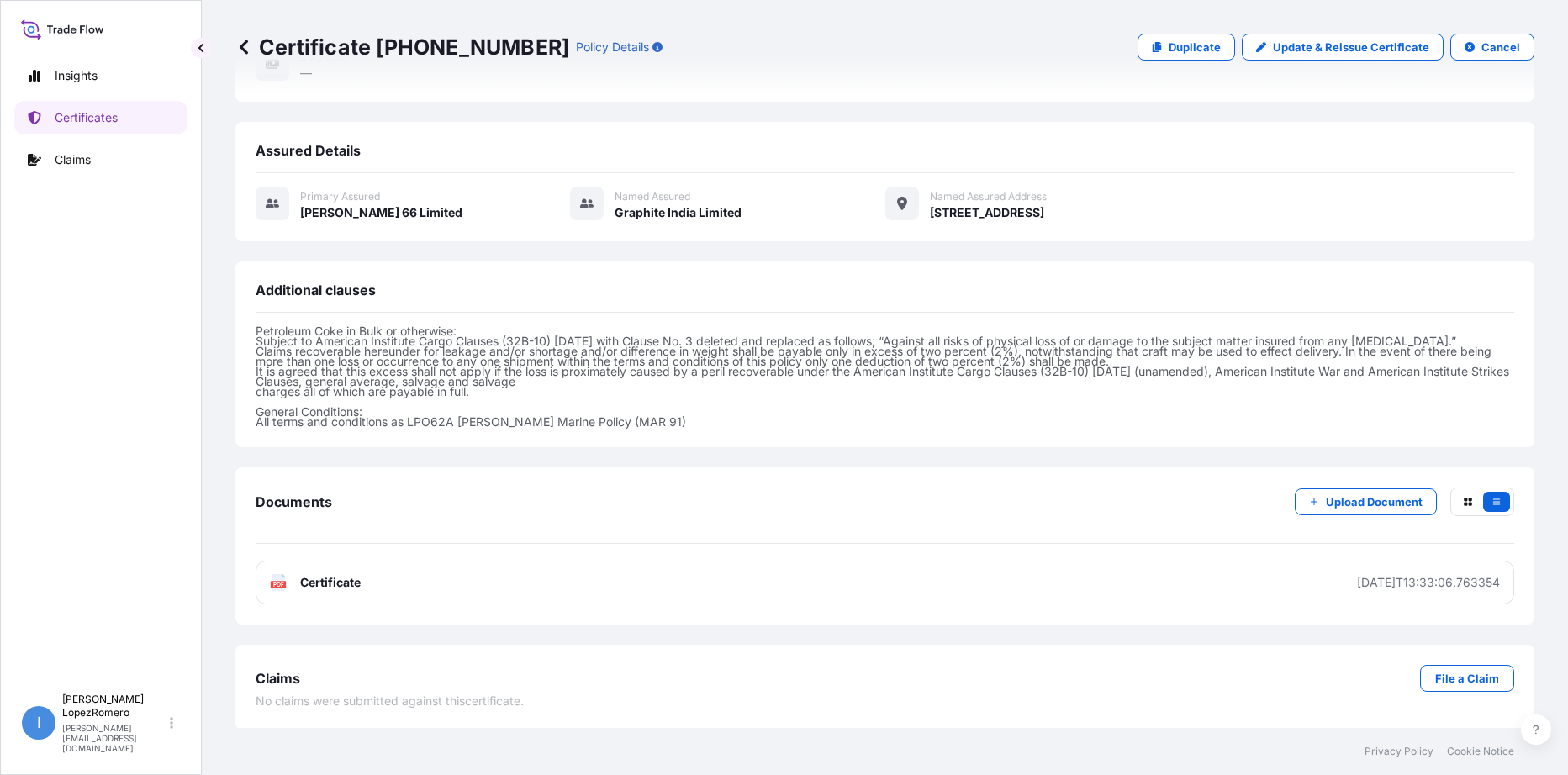
scroll to position [337, 0]
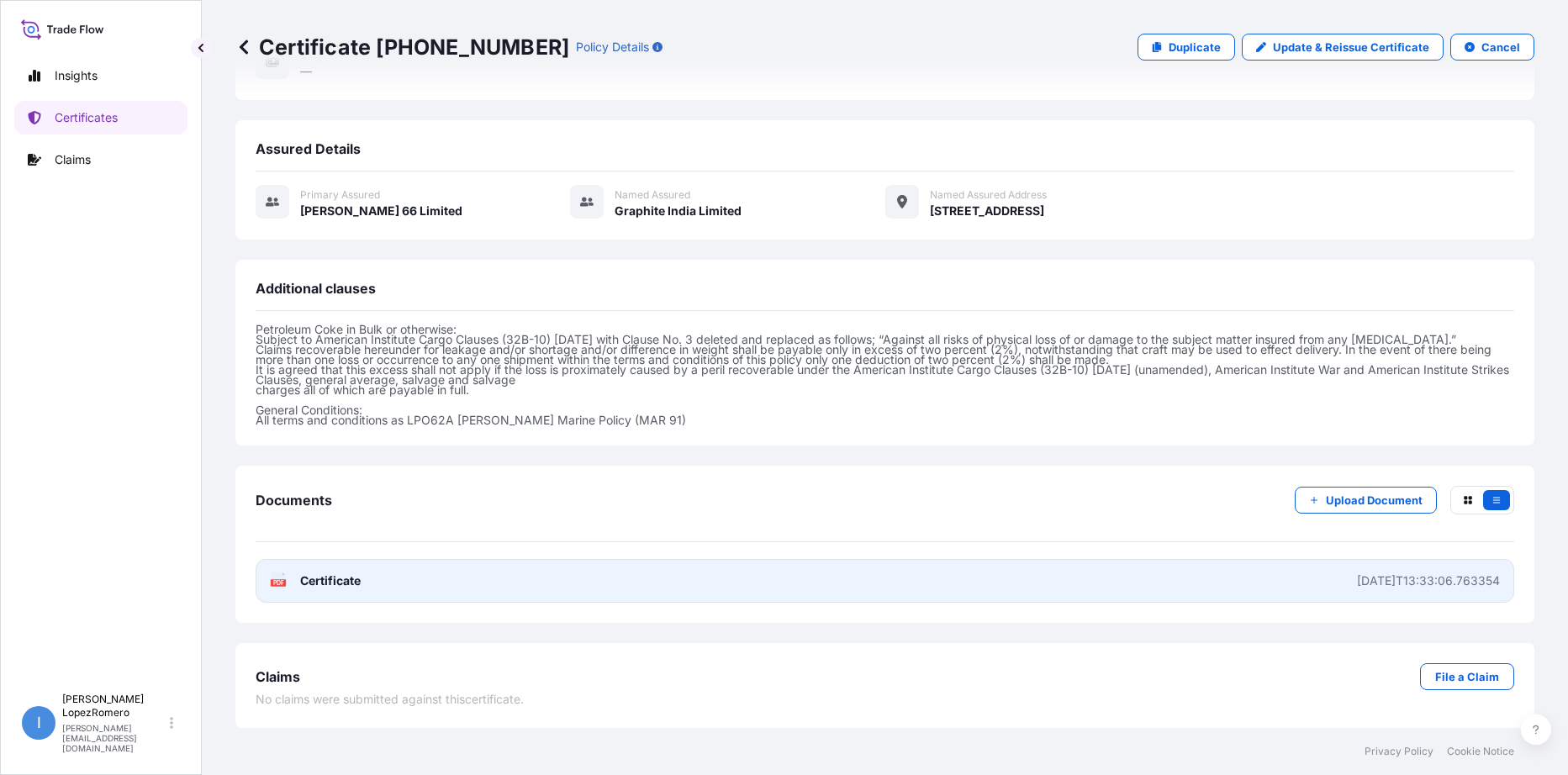
click at [1227, 573] on link "PDF Certificate [DATE]T13:33:06.763354" at bounding box center [885, 581] width 1259 height 44
